Goal: Check status: Check status

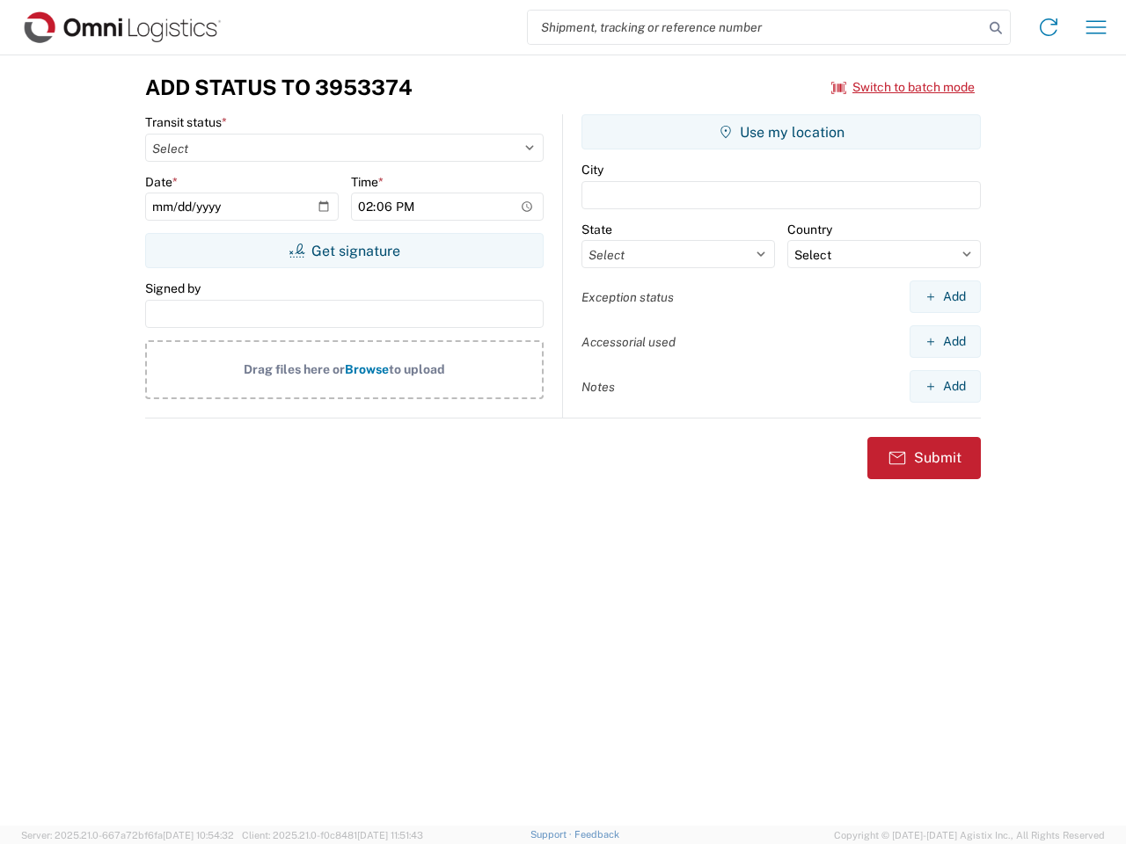
click at [755, 27] on input "search" at bounding box center [756, 27] width 456 height 33
click at [996, 28] on icon at bounding box center [995, 28] width 25 height 25
click at [1048, 27] on icon at bounding box center [1048, 27] width 28 height 28
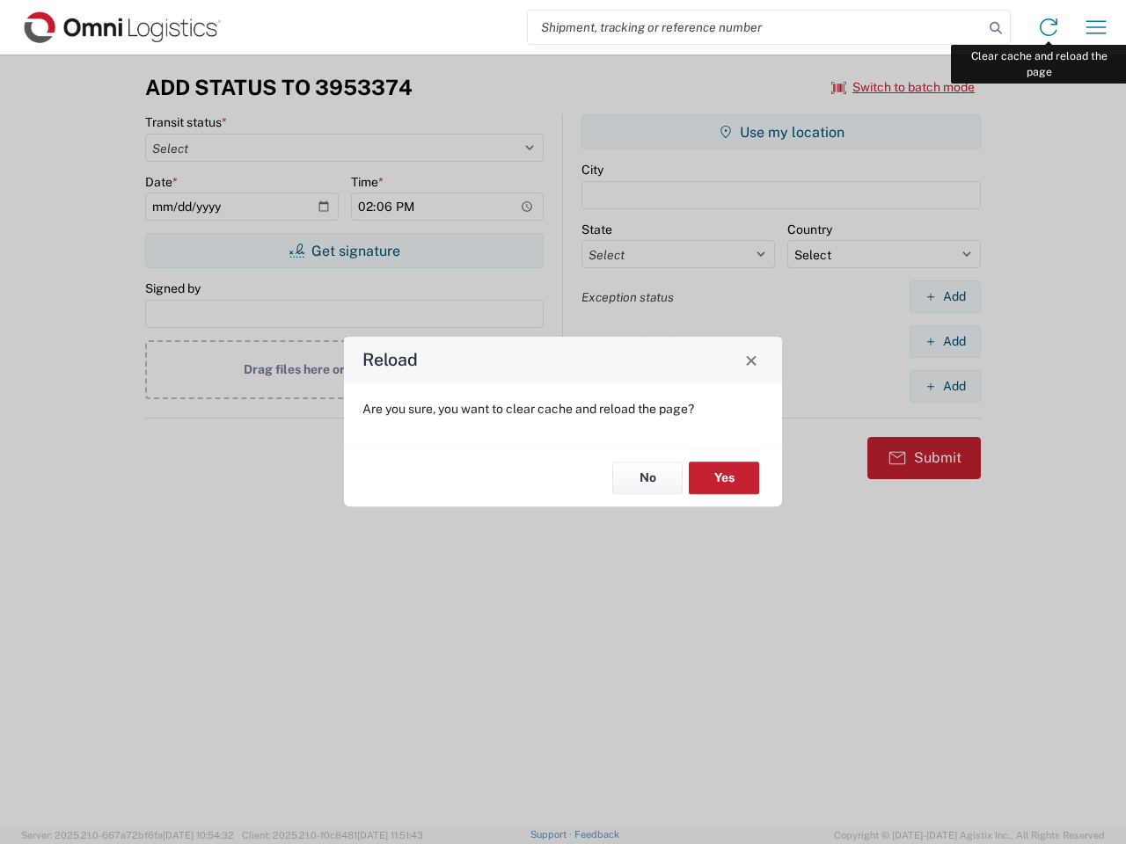
click at [1096, 27] on div "Reload Are you sure, you want to clear cache and reload the page? No Yes" at bounding box center [563, 422] width 1126 height 844
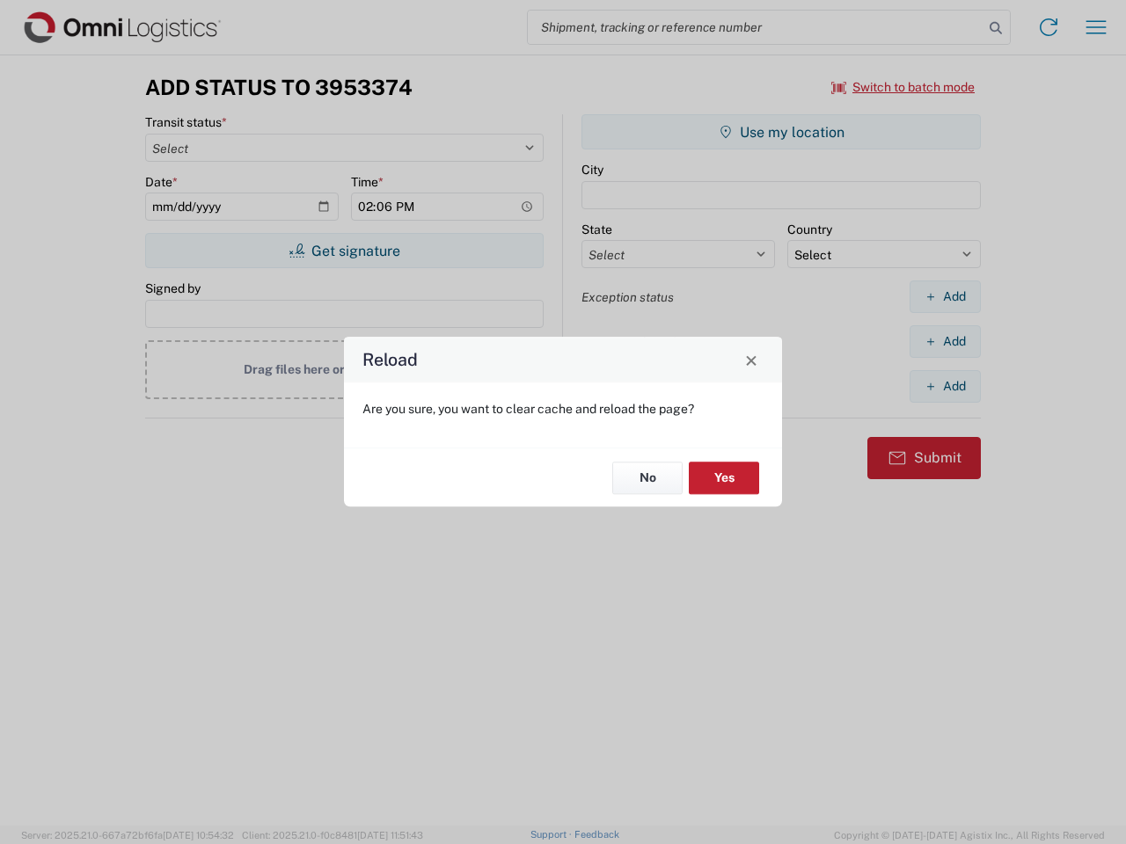
click at [903, 87] on div "Reload Are you sure, you want to clear cache and reload the page? No Yes" at bounding box center [563, 422] width 1126 height 844
click at [344, 251] on div "Reload Are you sure, you want to clear cache and reload the page? No Yes" at bounding box center [563, 422] width 1126 height 844
click at [781, 132] on div "Reload Are you sure, you want to clear cache and reload the page? No Yes" at bounding box center [563, 422] width 1126 height 844
click at [945, 296] on div "Reload Are you sure, you want to clear cache and reload the page? No Yes" at bounding box center [563, 422] width 1126 height 844
click at [945, 341] on div "Reload Are you sure, you want to clear cache and reload the page? No Yes" at bounding box center [563, 422] width 1126 height 844
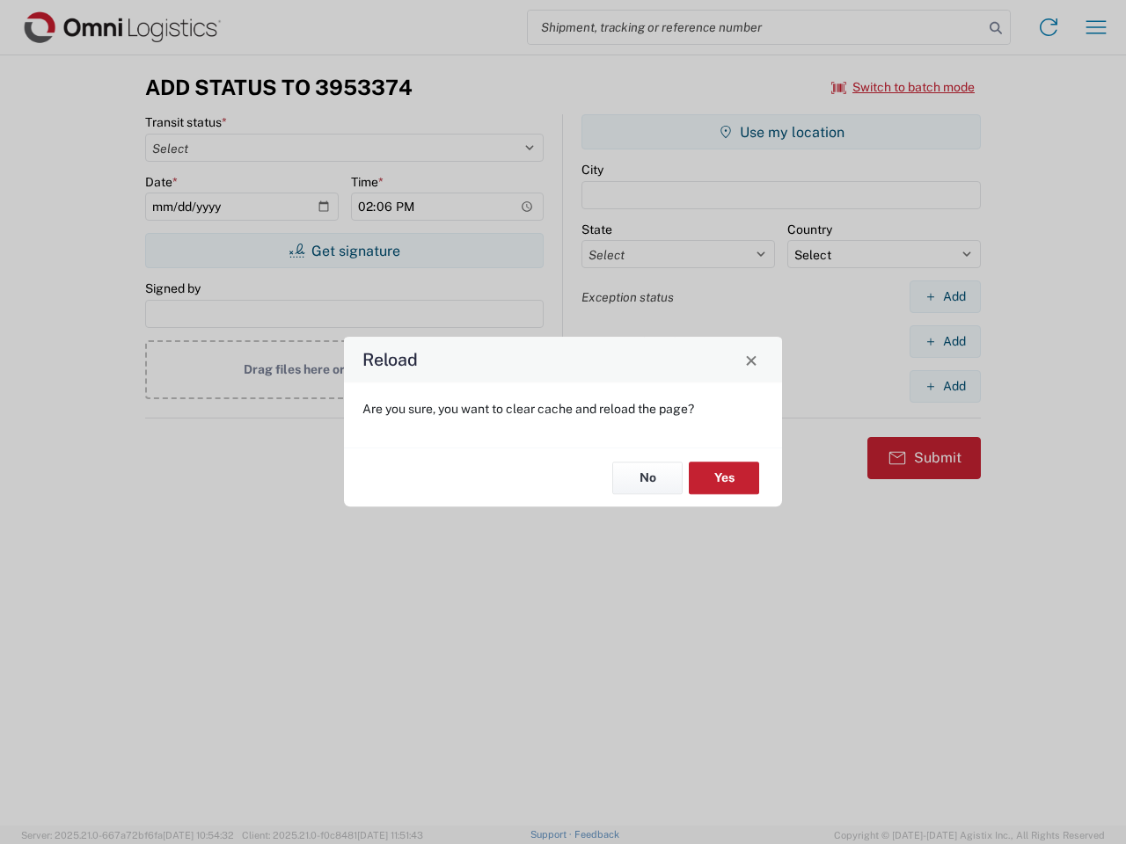
click at [945, 386] on div "Reload Are you sure, you want to clear cache and reload the page? No Yes" at bounding box center [563, 422] width 1126 height 844
